Goal: Information Seeking & Learning: Learn about a topic

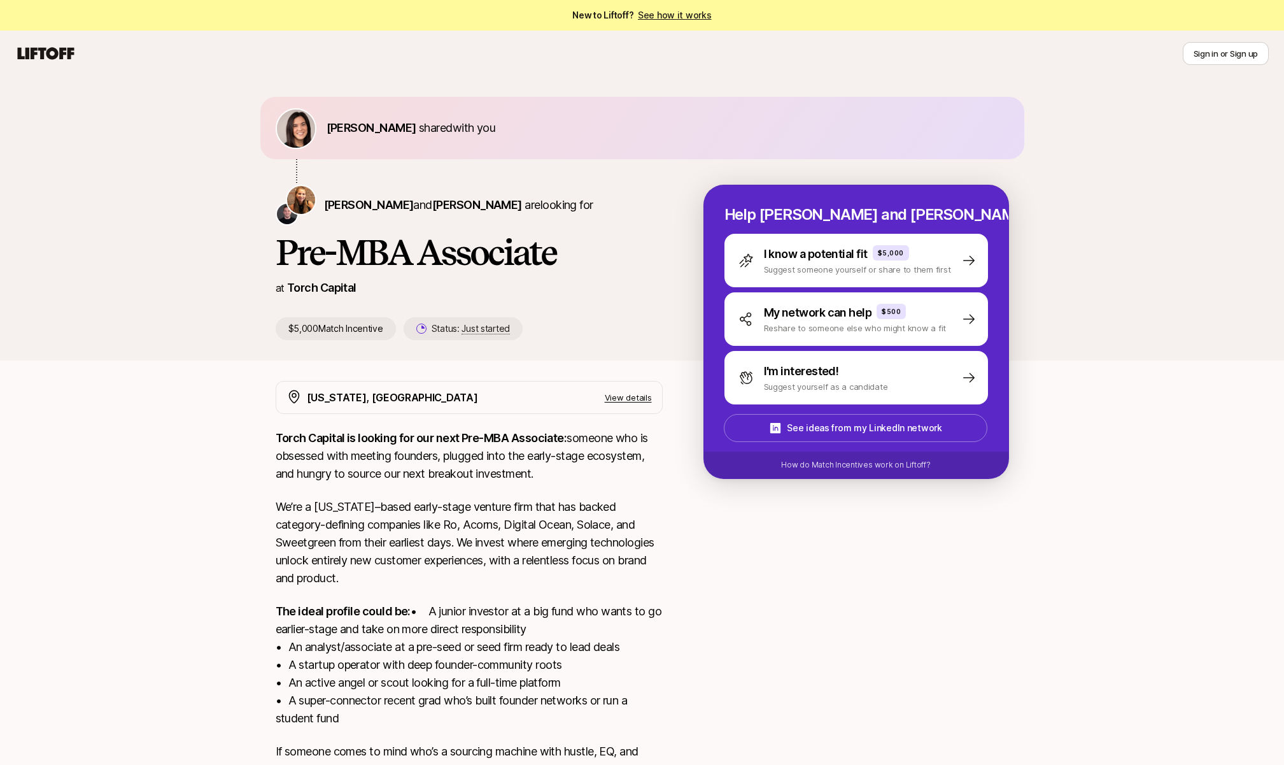
click at [55, 48] on icon at bounding box center [46, 53] width 57 height 12
click at [1212, 54] on button "Sign in or Sign up" at bounding box center [1226, 53] width 86 height 23
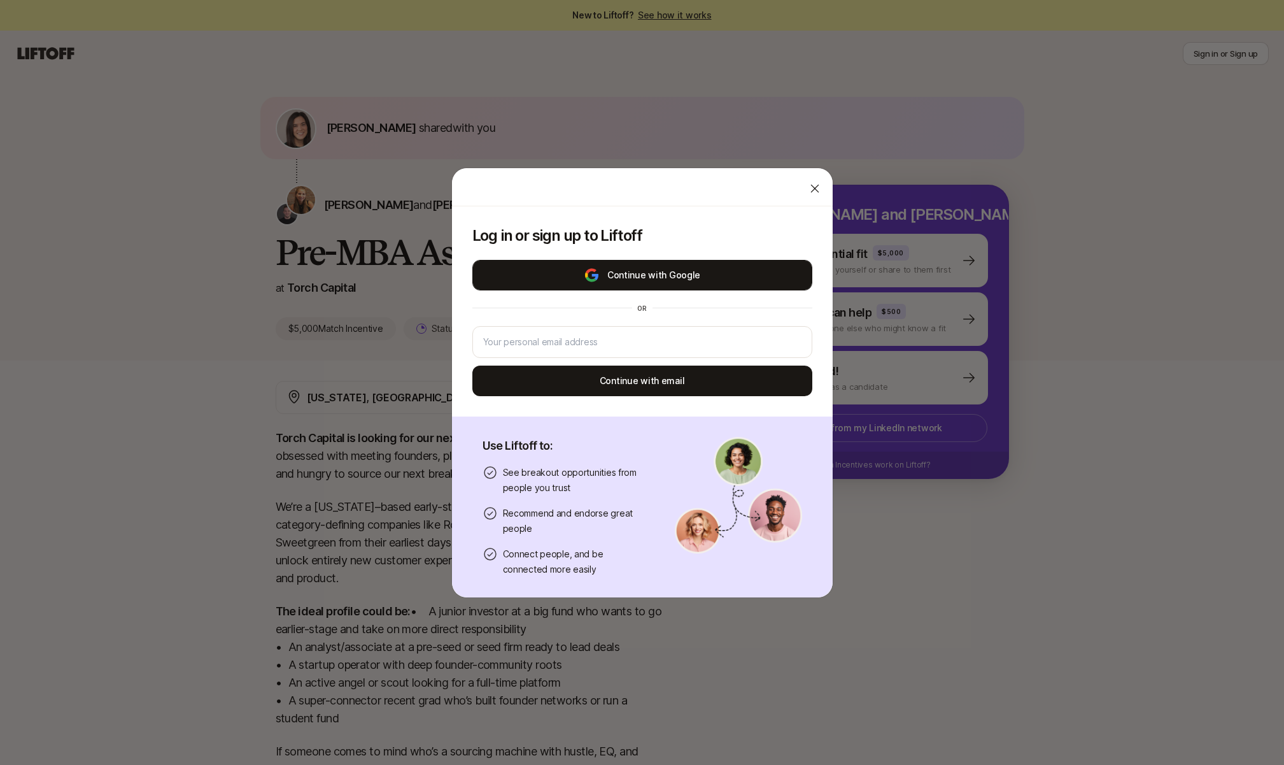
click at [716, 275] on button "Continue with Google" at bounding box center [642, 275] width 340 height 31
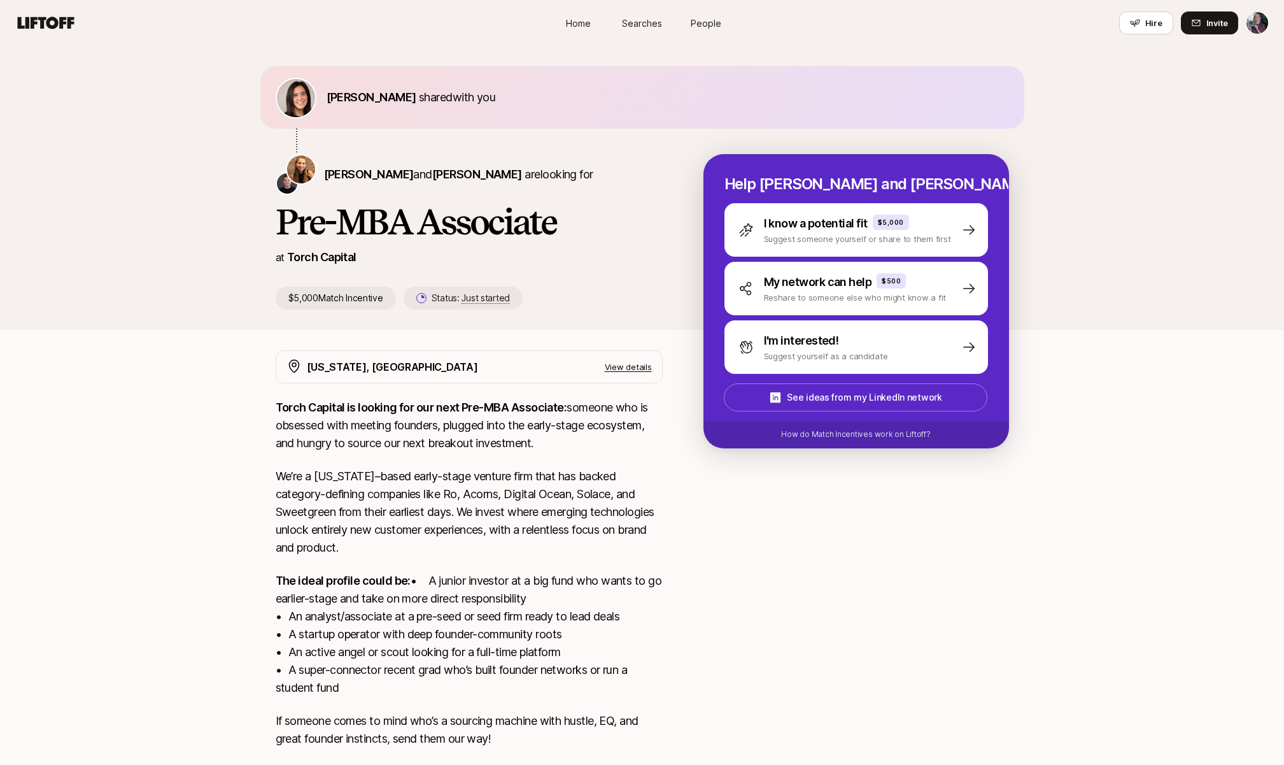
click at [574, 23] on span "Home" at bounding box center [578, 23] width 25 height 13
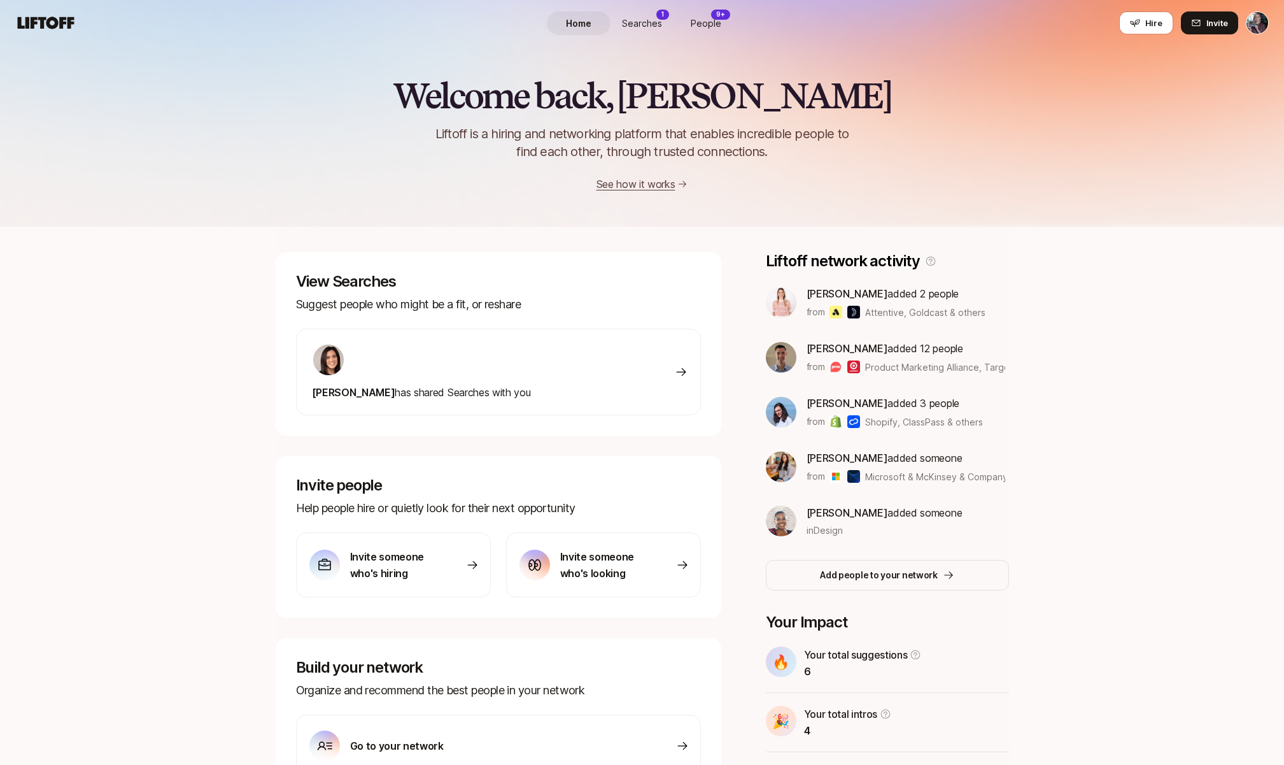
click at [1145, 526] on div "Welcome back, [PERSON_NAME] is a hiring and networking platform that enables in…" at bounding box center [642, 447] width 1284 height 803
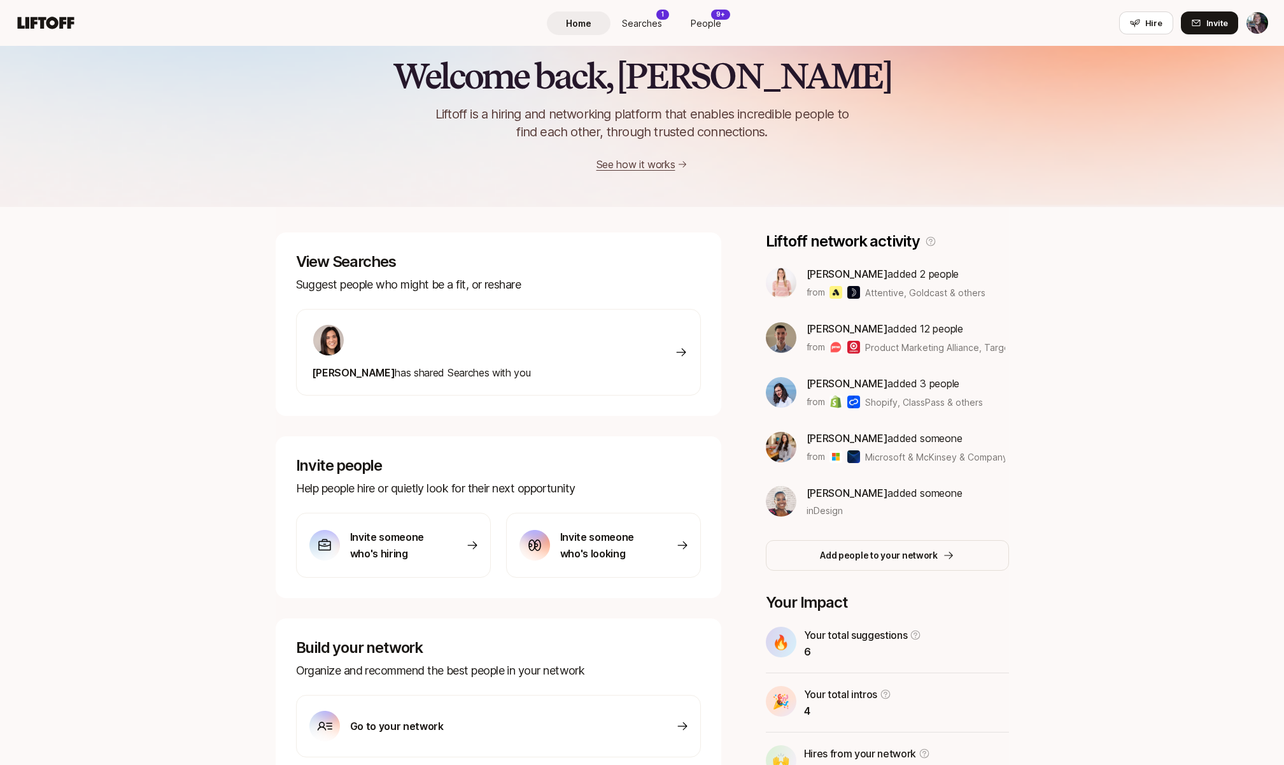
scroll to position [14, 0]
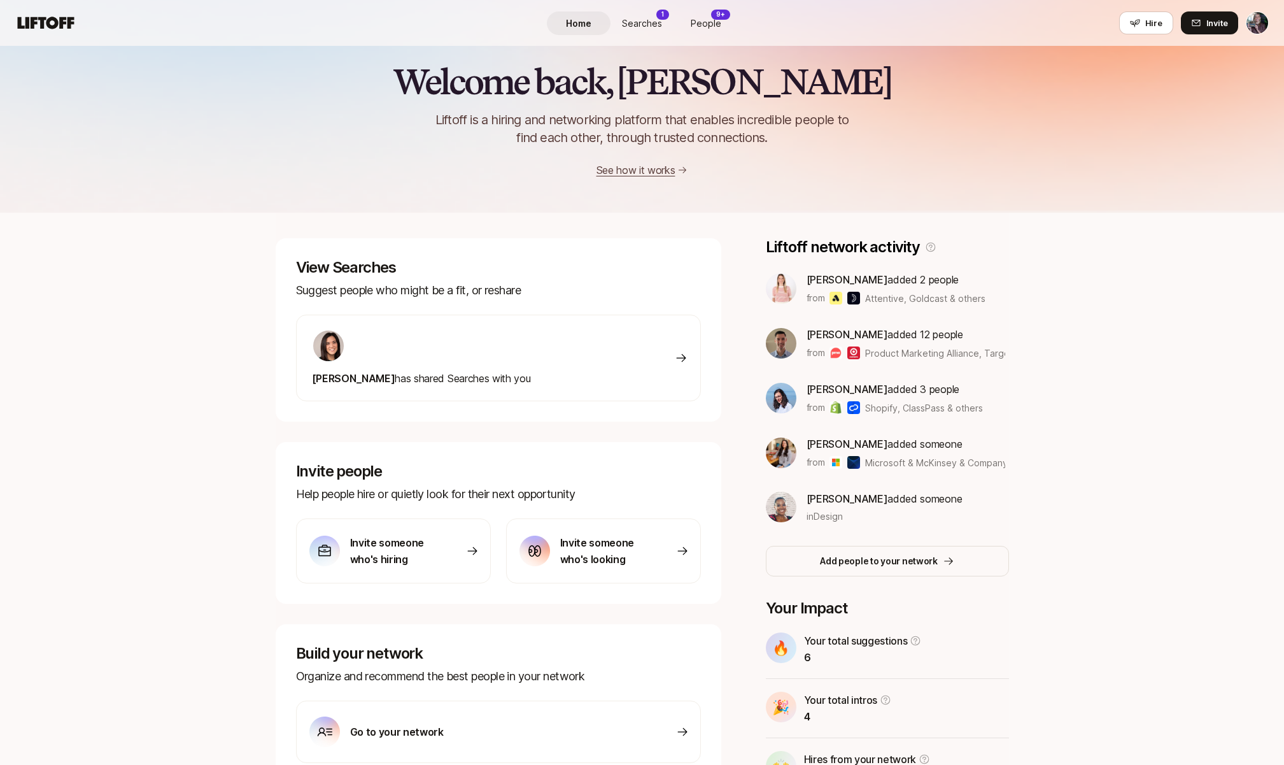
click at [558, 355] on div "[PERSON_NAME] has shared Searches with you" at bounding box center [498, 358] width 405 height 87
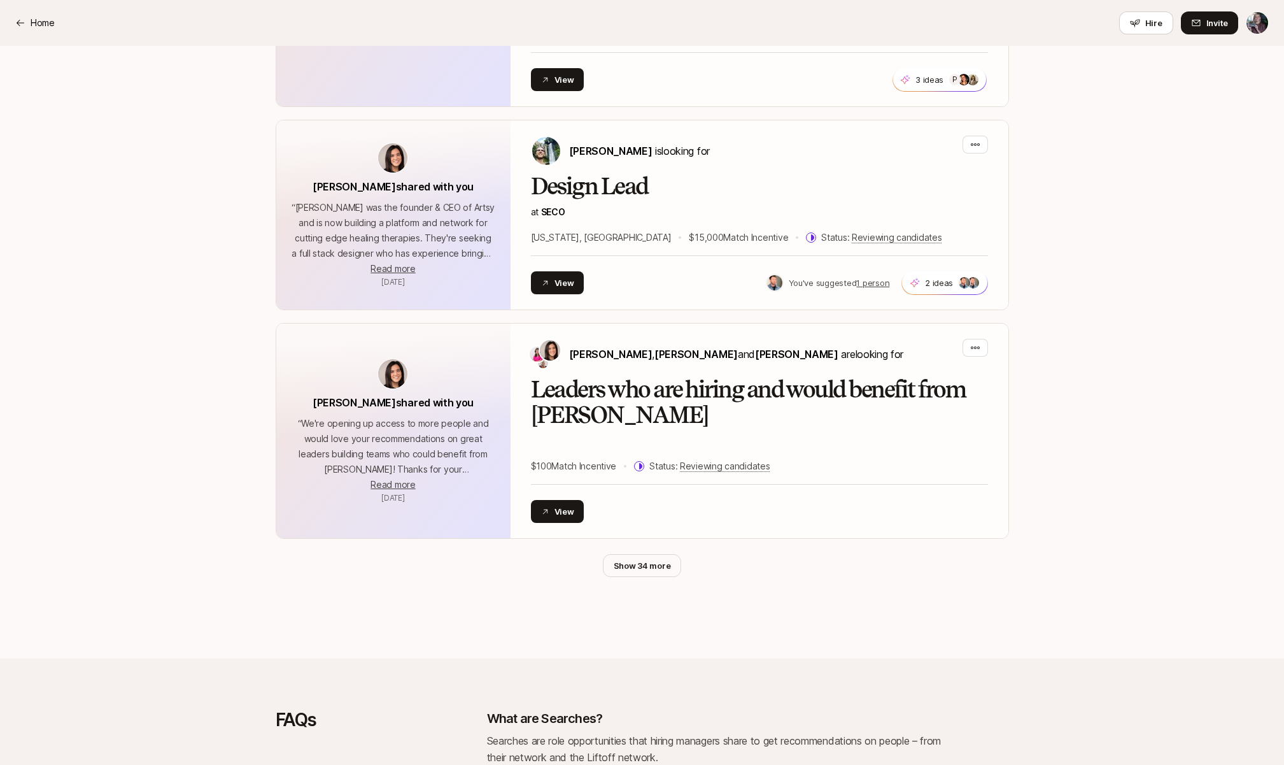
scroll to position [3990, 0]
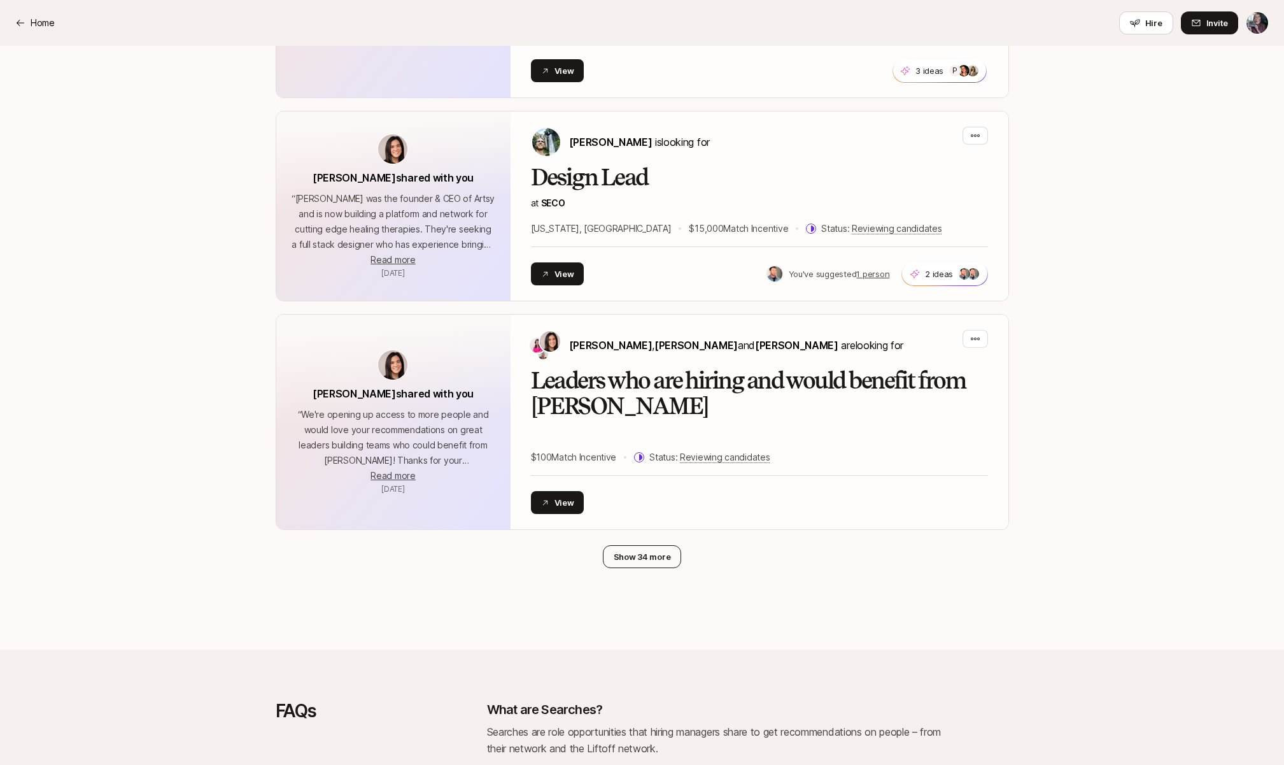
click at [658, 546] on button "Show 34 more" at bounding box center [642, 556] width 79 height 23
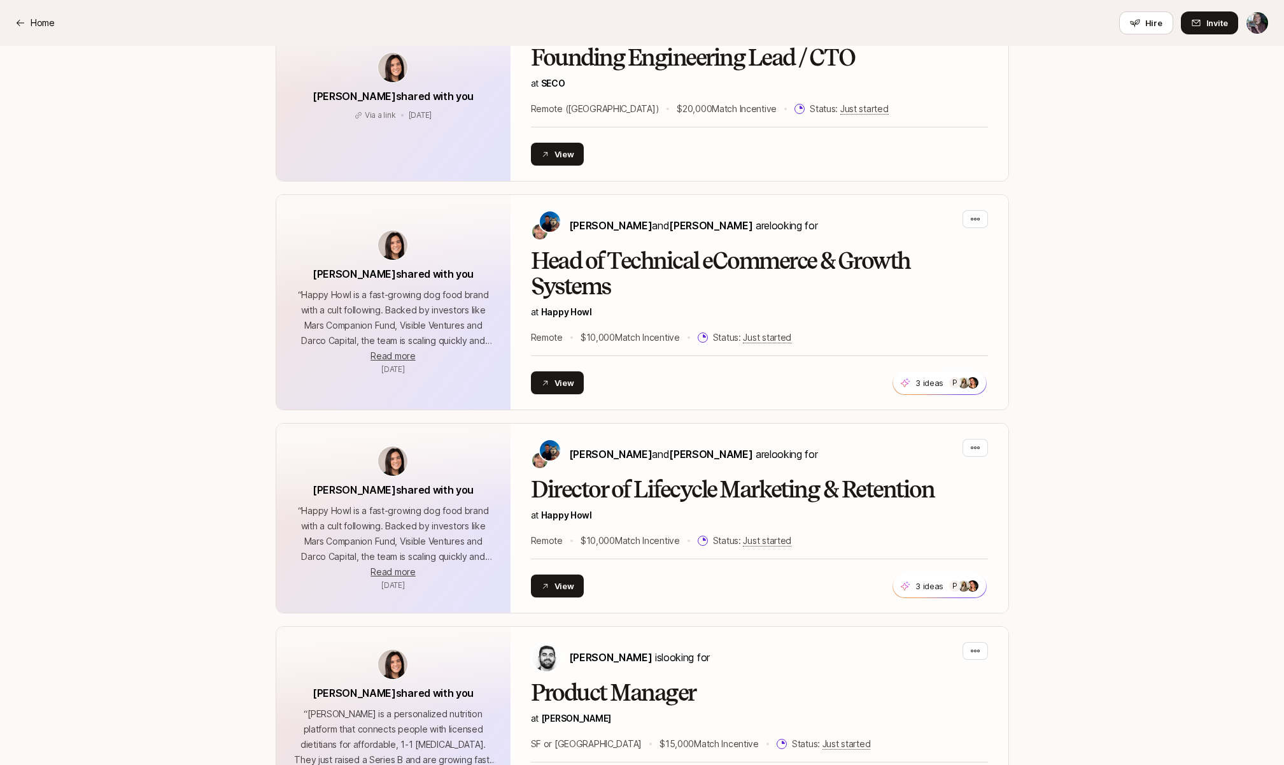
scroll to position [0, 0]
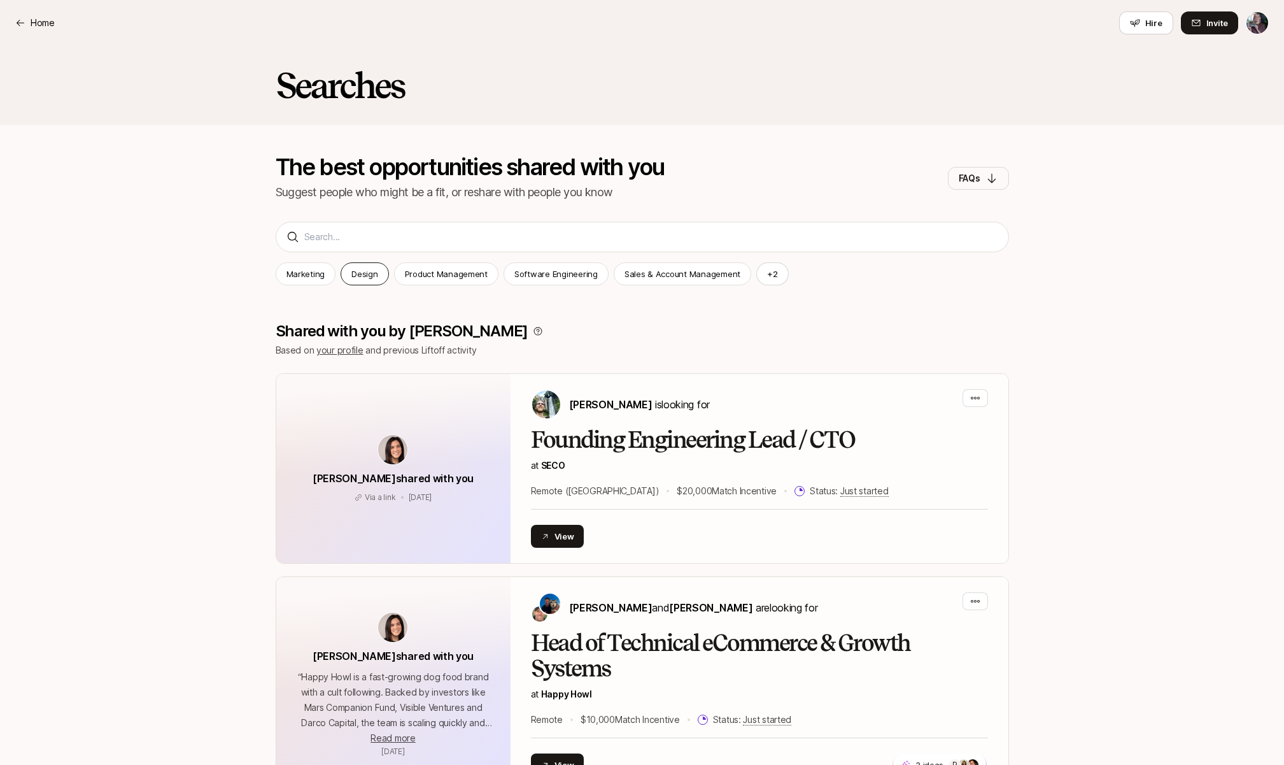
drag, startPoint x: 321, startPoint y: 271, endPoint x: 348, endPoint y: 266, distance: 28.0
click at [321, 272] on p "Marketing" at bounding box center [306, 273] width 39 height 13
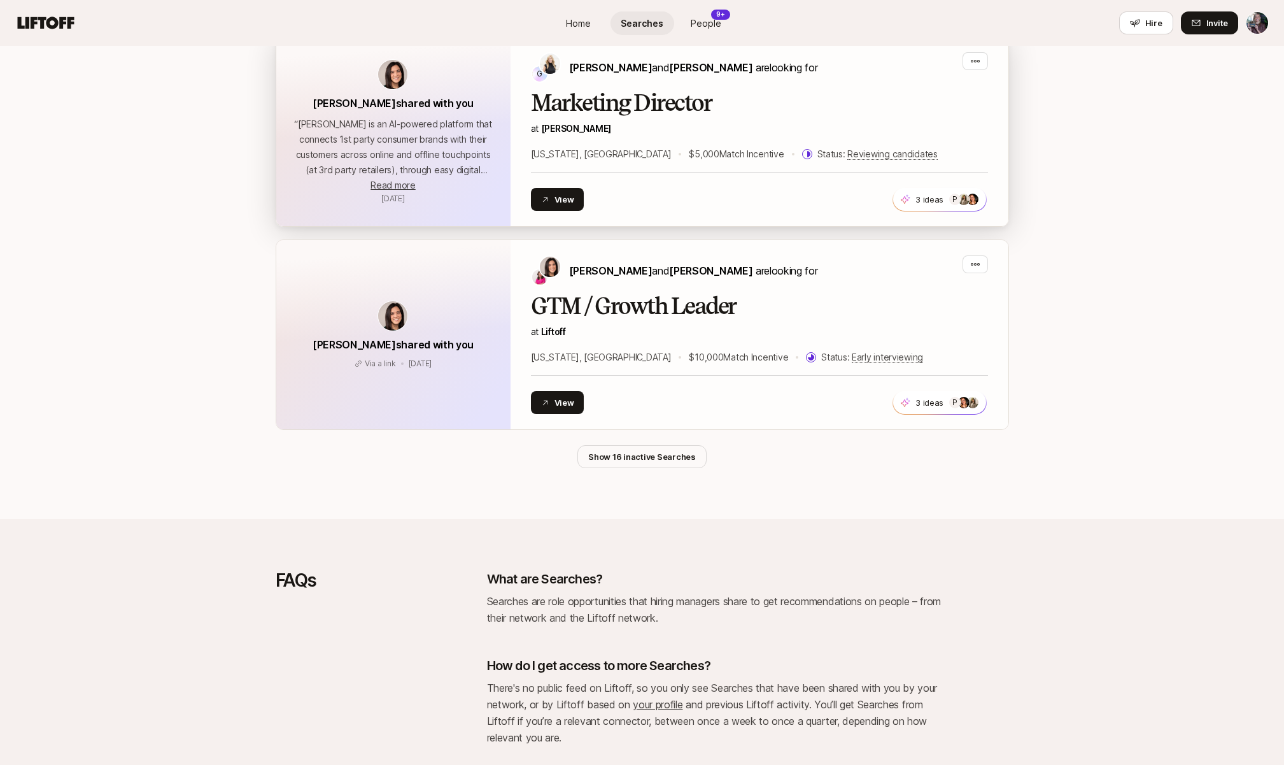
scroll to position [961, 0]
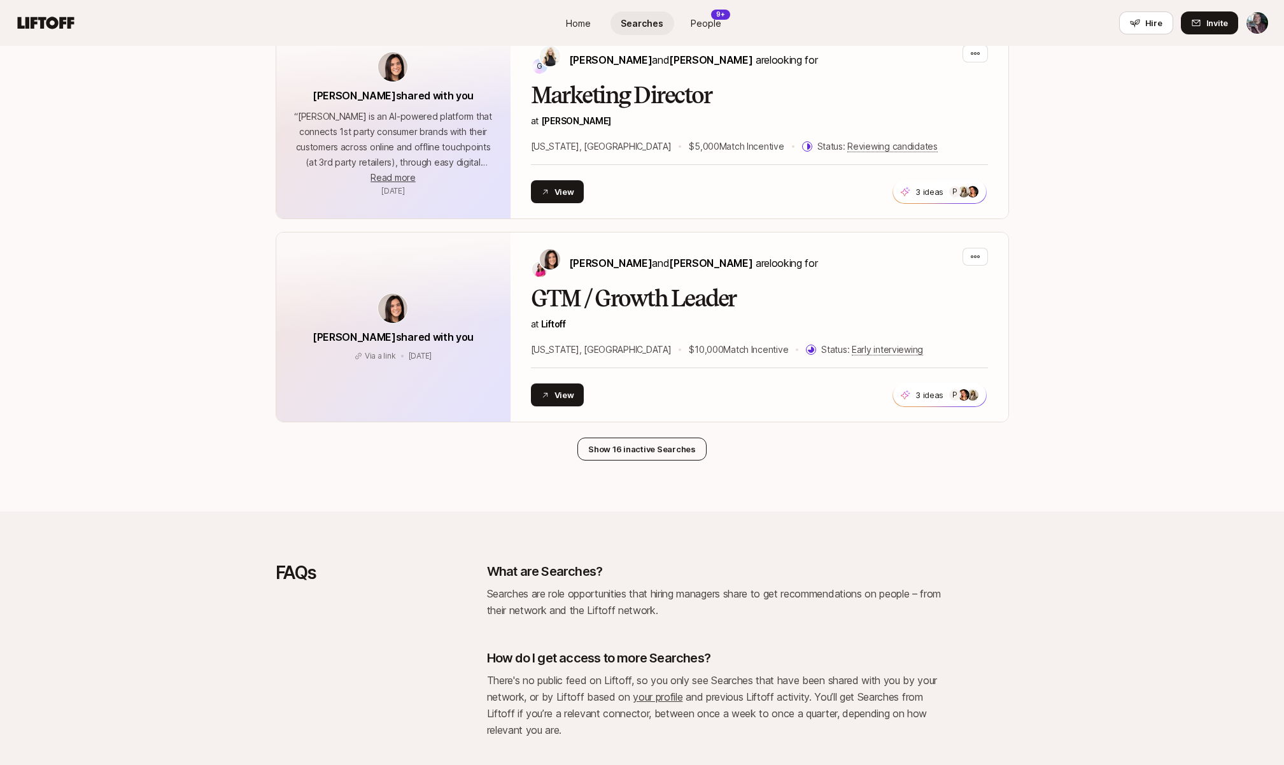
click at [668, 455] on button "Show 16 inactive Searches" at bounding box center [641, 448] width 129 height 23
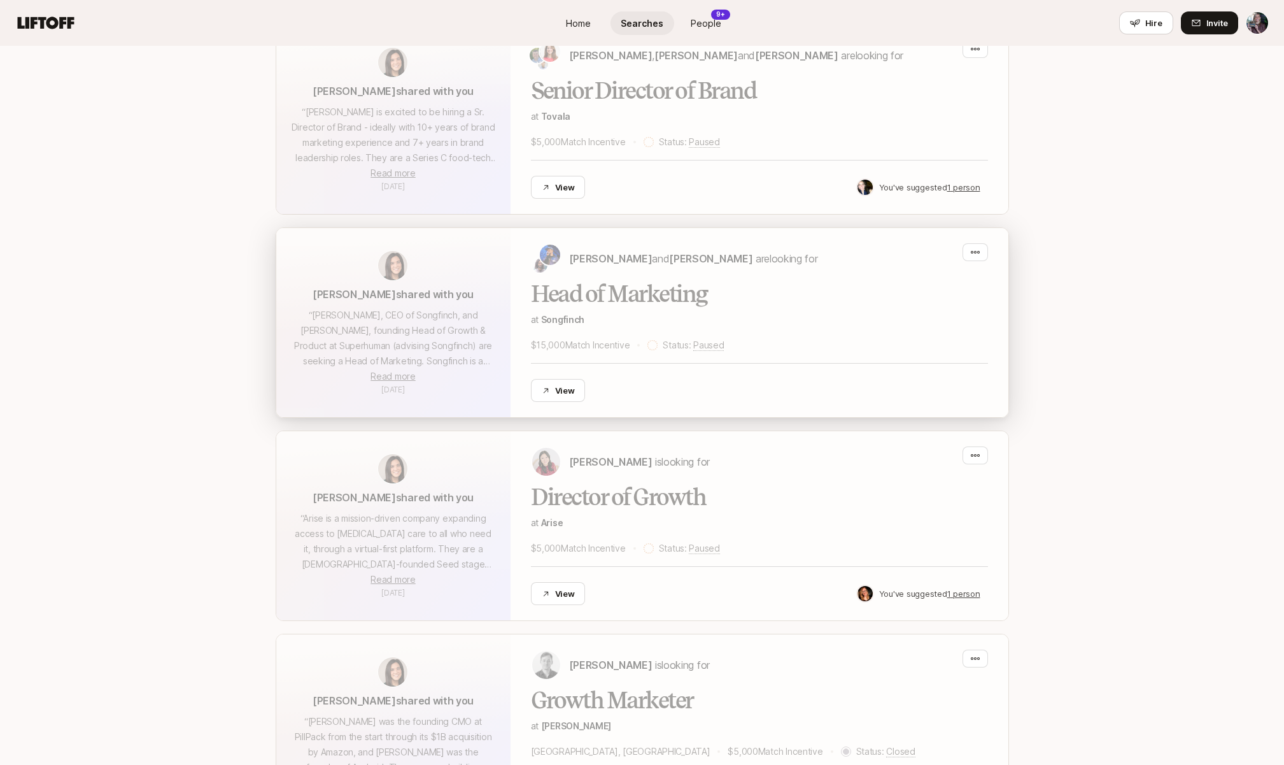
scroll to position [1374, 0]
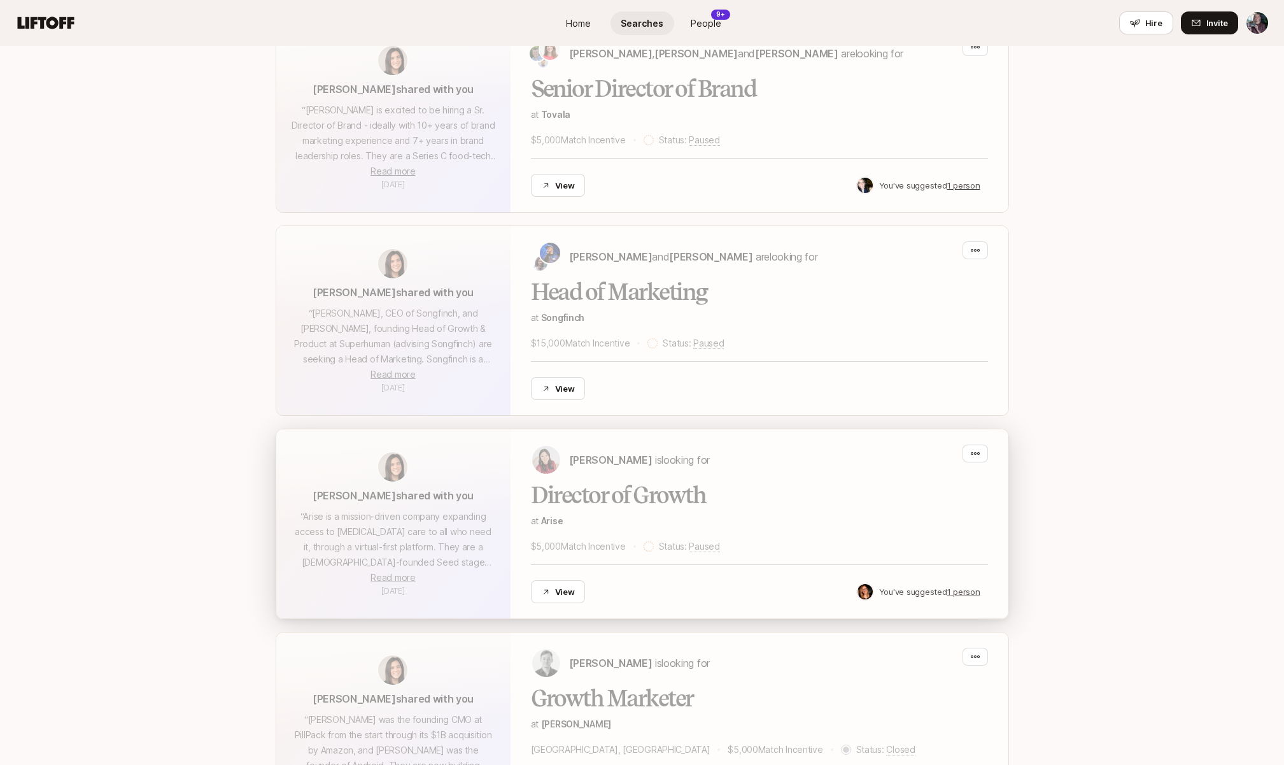
click at [642, 495] on div "Director of Growth at Arise $5,000 Match Incentive Status: Paused View You've s…" at bounding box center [759, 543] width 457 height 120
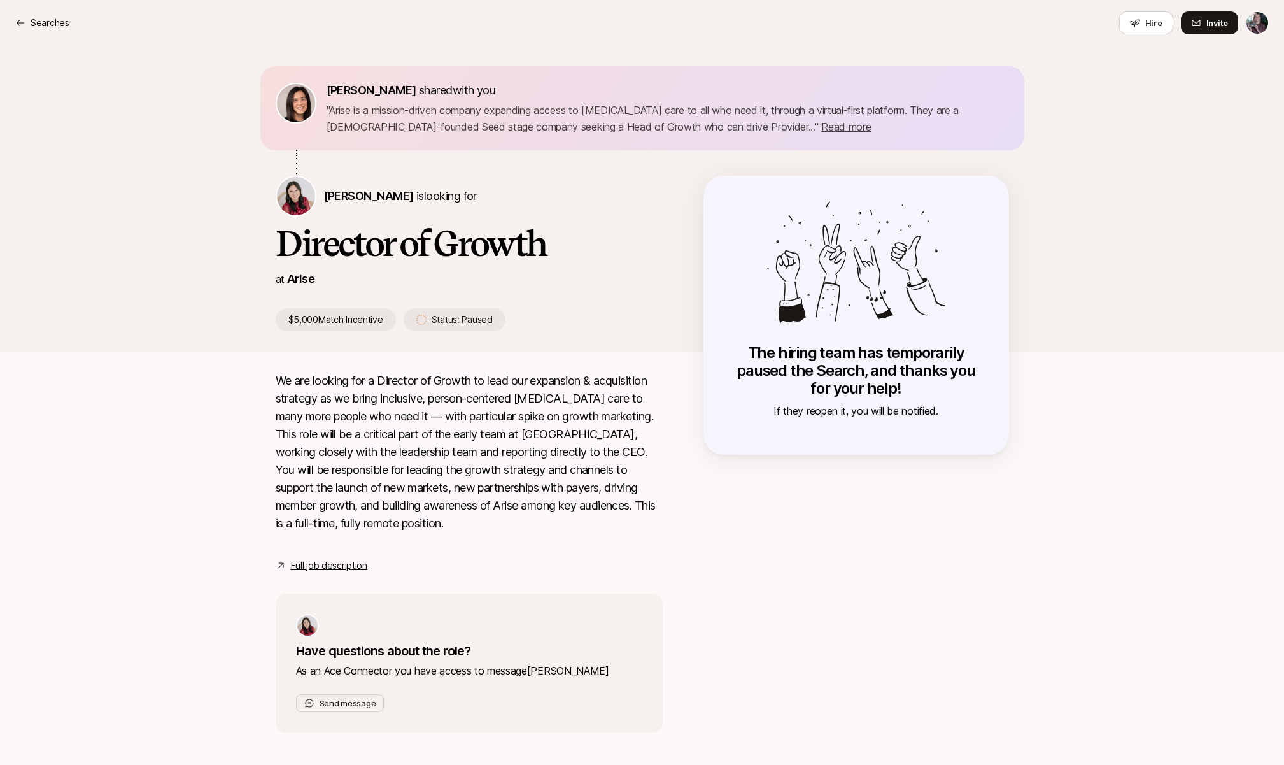
scroll to position [8, 0]
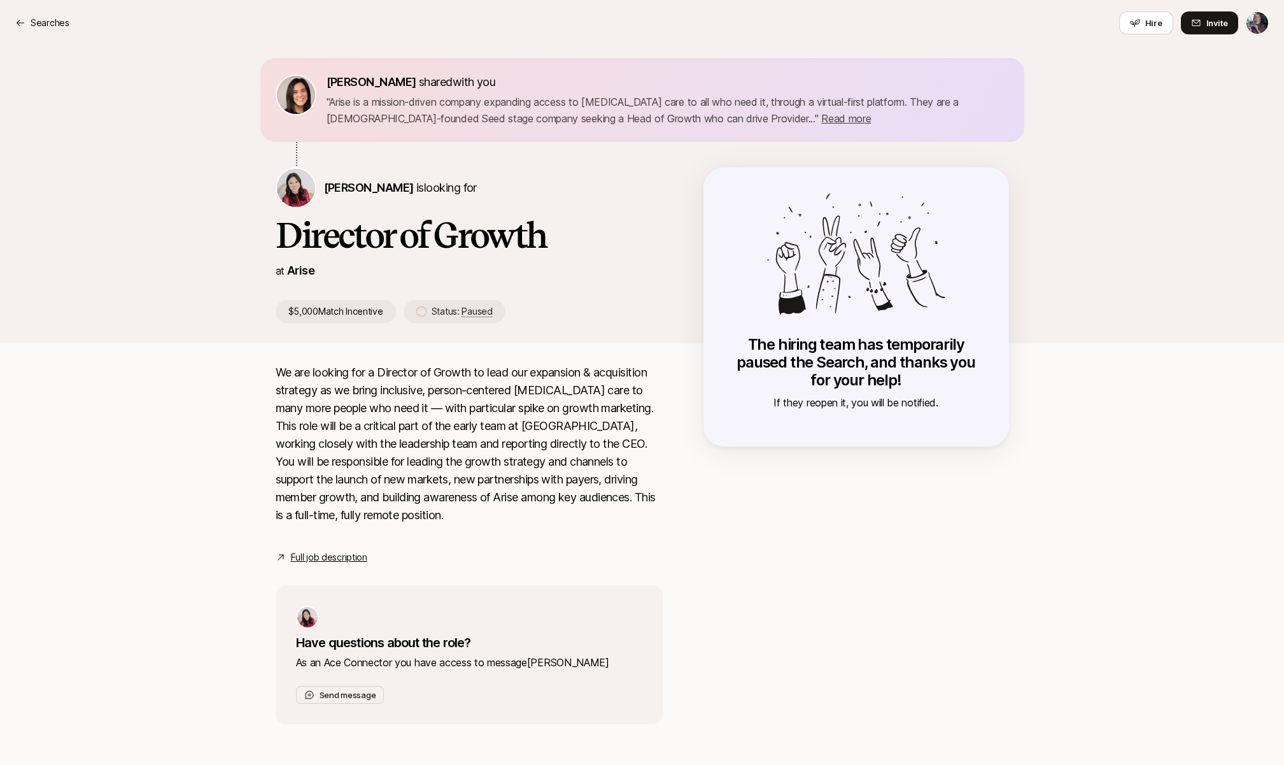
click at [340, 561] on link "Full job description" at bounding box center [329, 556] width 76 height 15
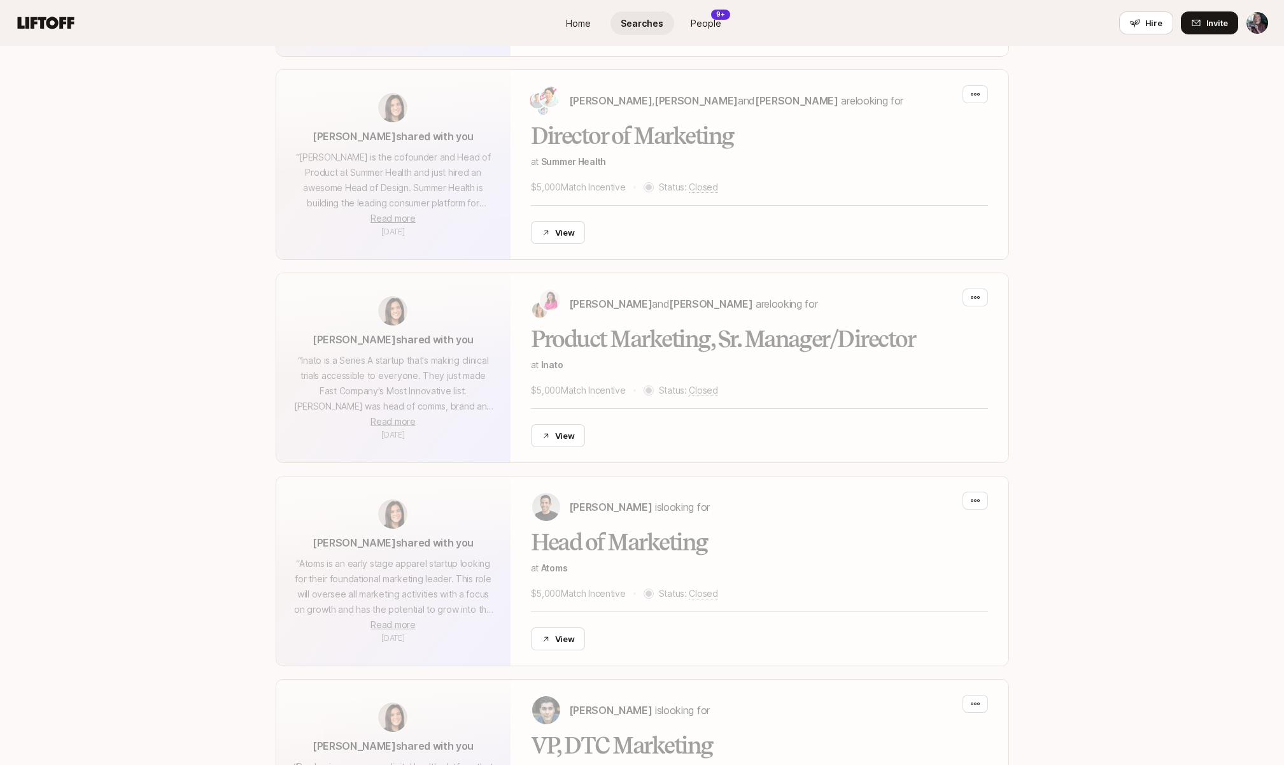
scroll to position [3292, 0]
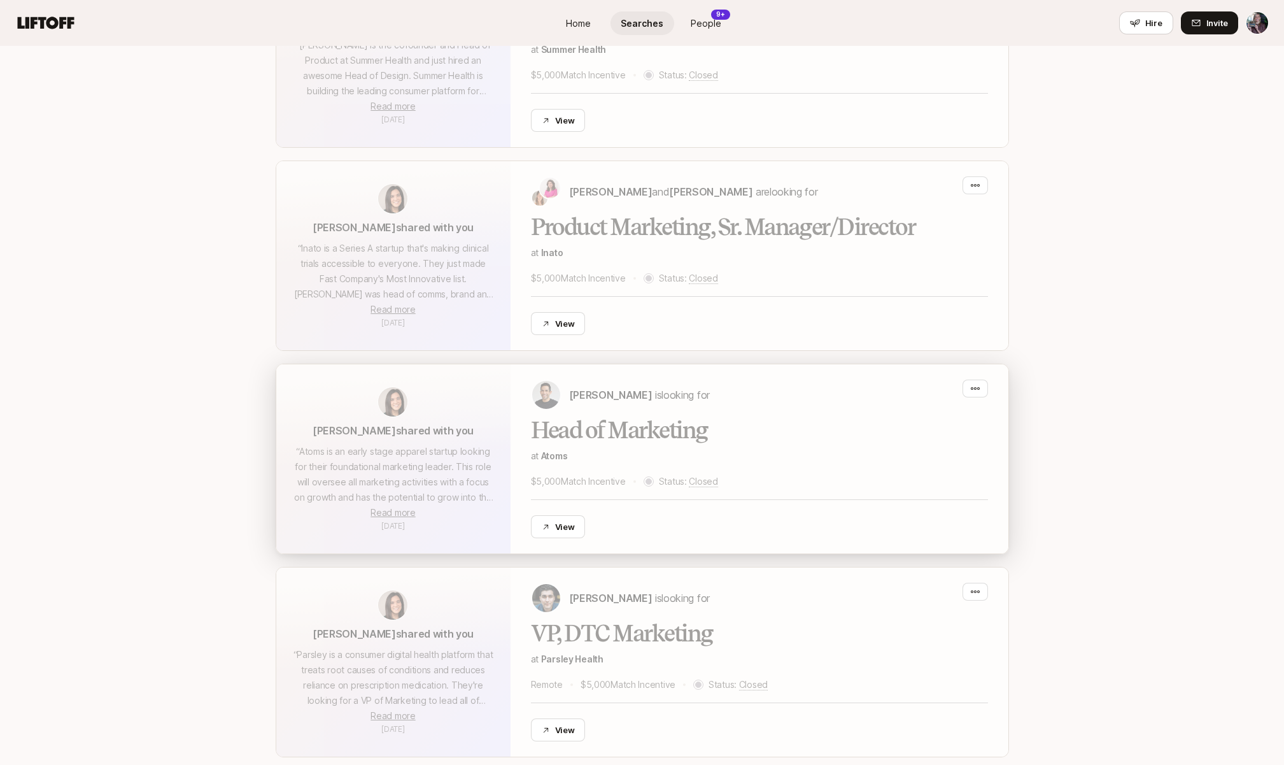
click at [545, 425] on div "Head of Marketing at Atoms $5,000 Match Incentive Status: Closed View" at bounding box center [759, 478] width 457 height 120
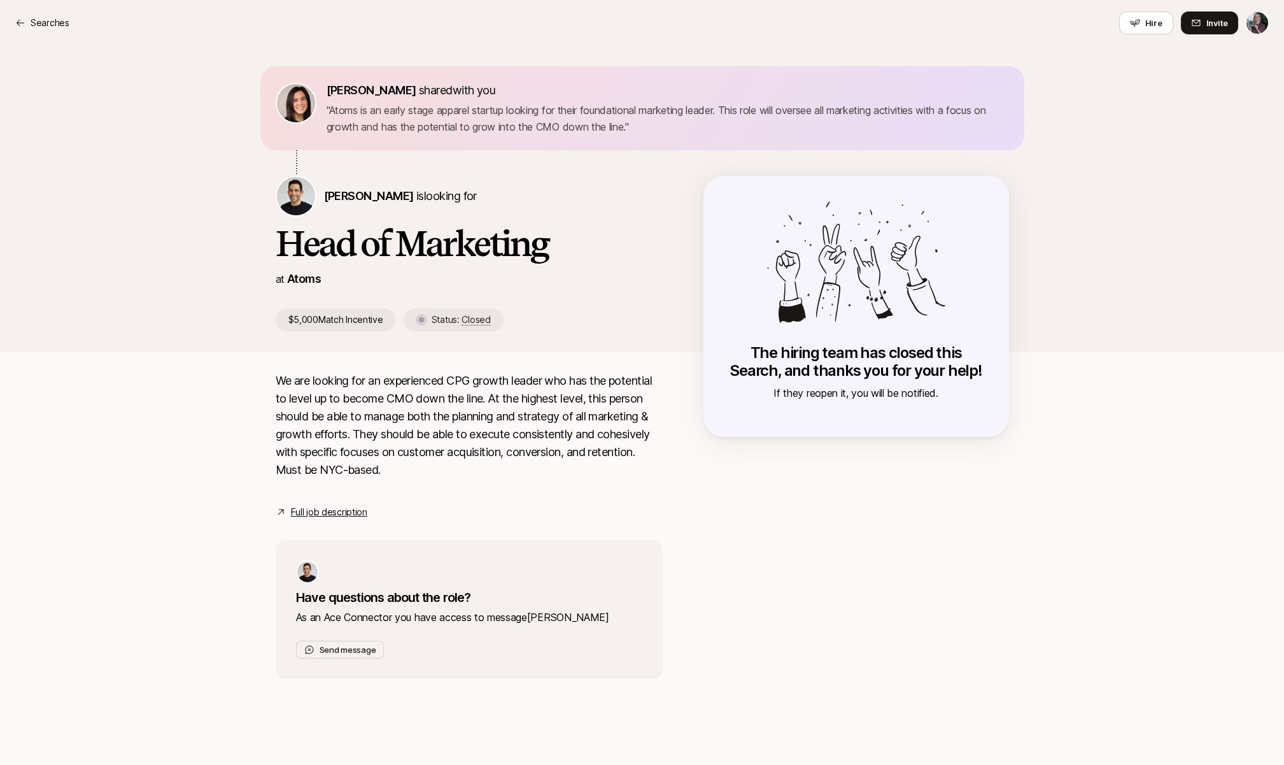
click at [353, 513] on link "Full job description" at bounding box center [329, 511] width 76 height 15
